Goal: Download file/media

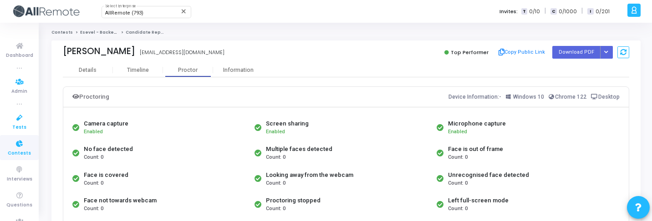
scroll to position [108, 0]
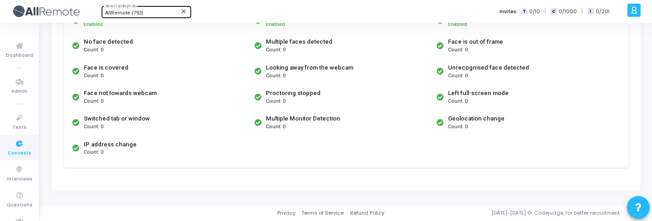
click at [136, 13] on span "AllRemote (793)" at bounding box center [124, 13] width 38 height 6
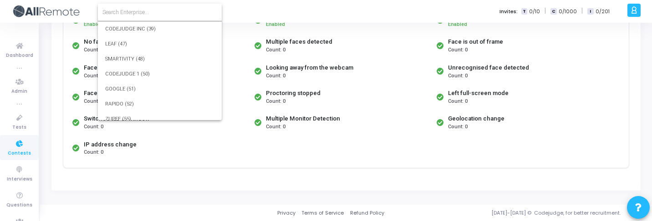
scroll to position [10853, 0]
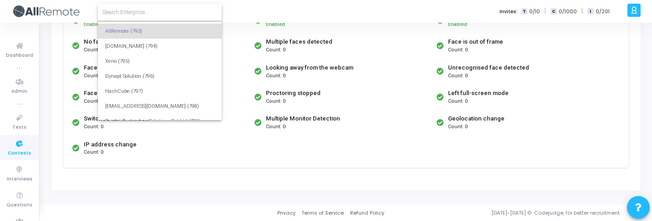
click at [140, 13] on input at bounding box center [160, 12] width 115 height 8
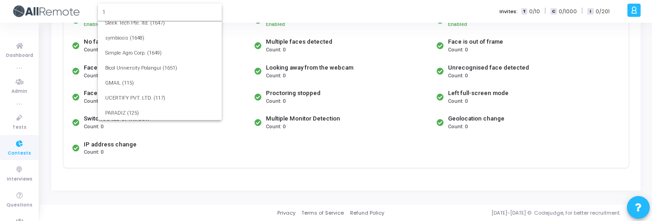
scroll to position [0, 0]
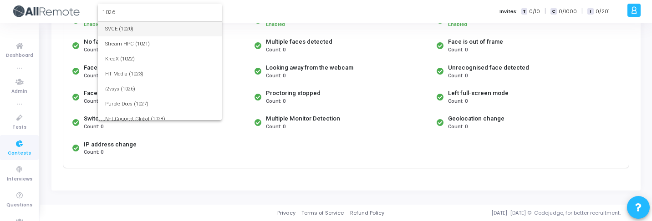
type input "1026"
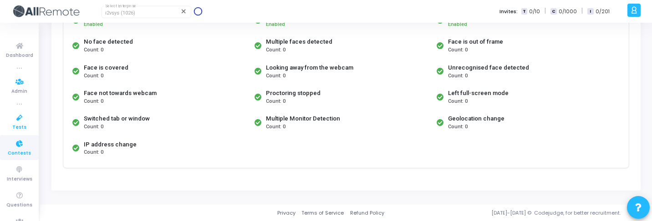
click at [18, 126] on span "Tests" at bounding box center [19, 128] width 14 height 8
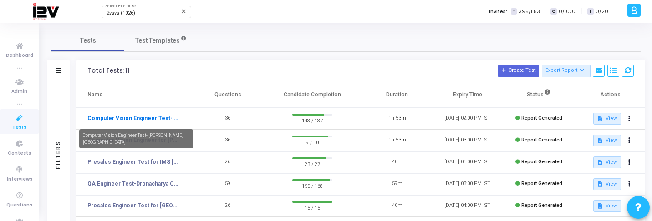
click at [149, 121] on link "Computer Vision Engineer Test- Bennett University" at bounding box center [132, 118] width 91 height 8
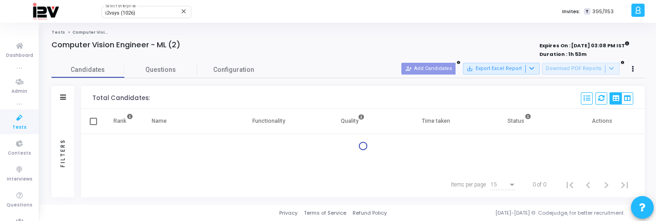
click at [248, 117] on th "Functionality" at bounding box center [268, 122] width 83 height 26
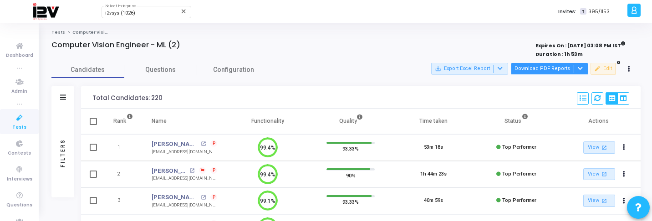
click at [564, 69] on button "Download PDF Reports" at bounding box center [549, 69] width 77 height 12
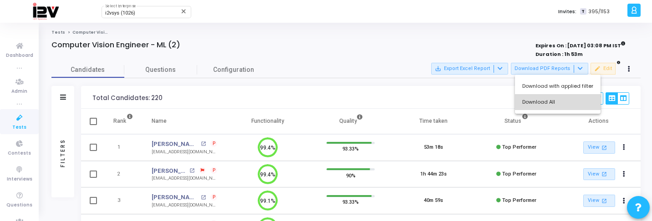
click at [559, 103] on button "Download All" at bounding box center [558, 102] width 86 height 16
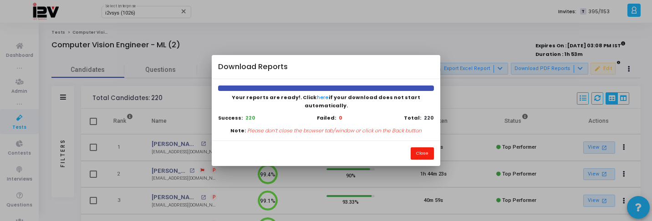
click at [414, 148] on button "Close" at bounding box center [422, 154] width 23 height 12
